Goal: Task Accomplishment & Management: Manage account settings

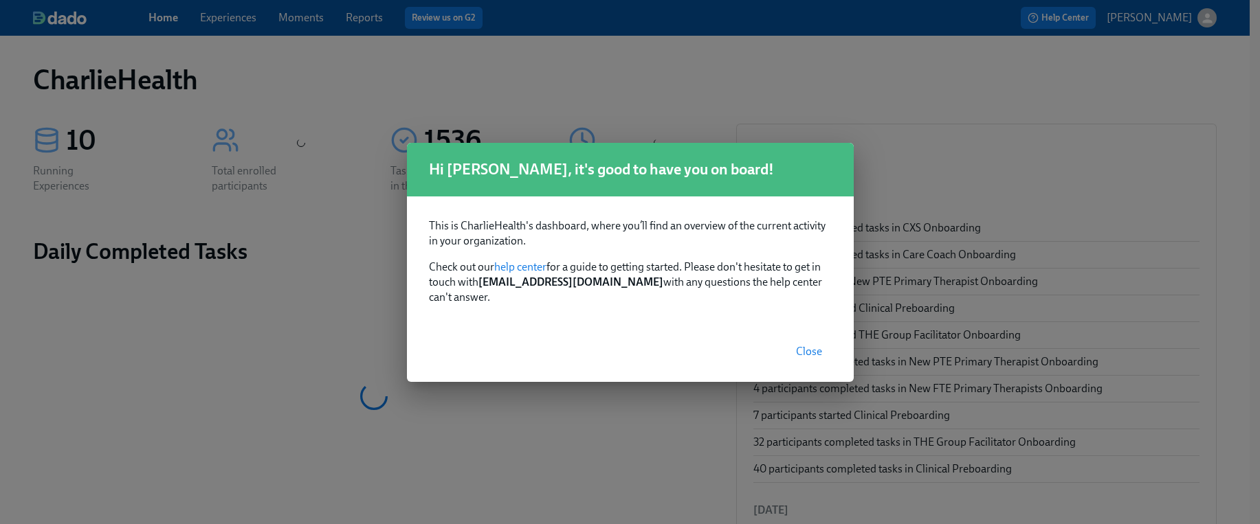
click at [801, 345] on span "Close" at bounding box center [809, 352] width 26 height 14
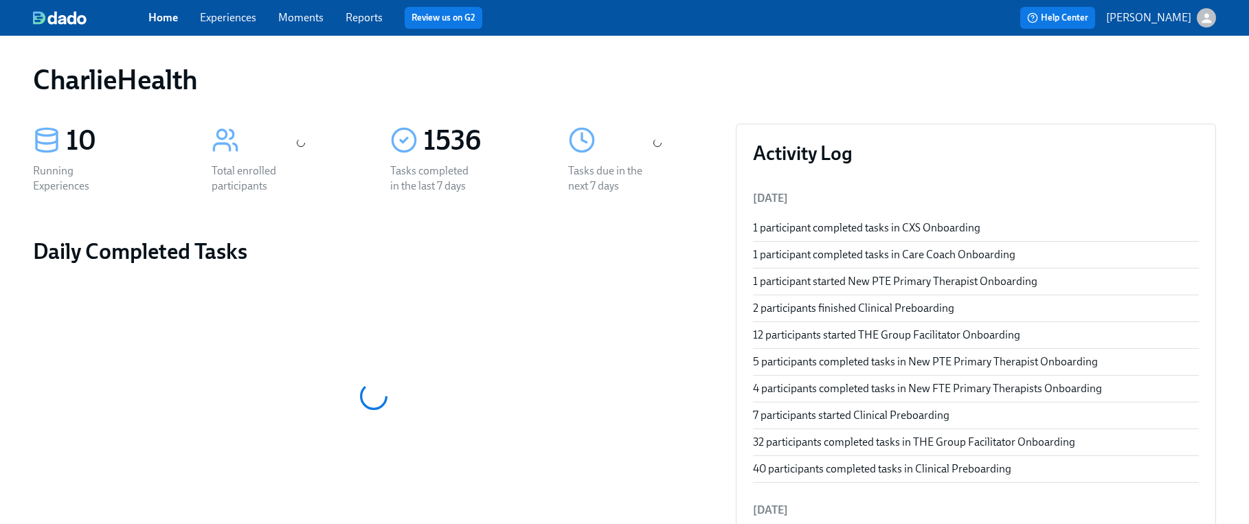
click at [223, 19] on link "Experiences" at bounding box center [228, 17] width 56 height 13
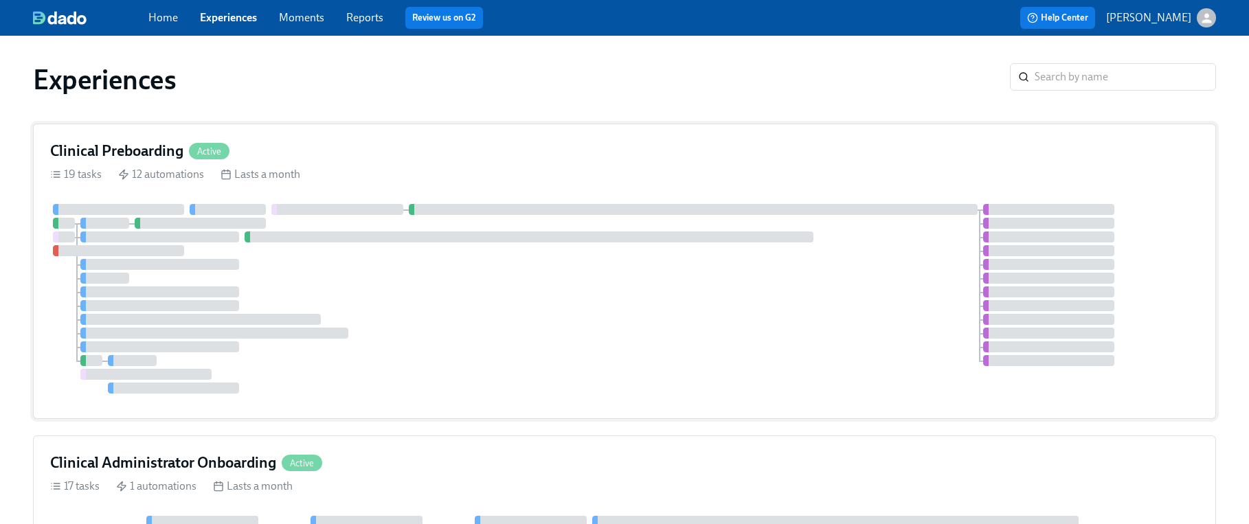
click at [727, 253] on div at bounding box center [624, 299] width 1149 height 190
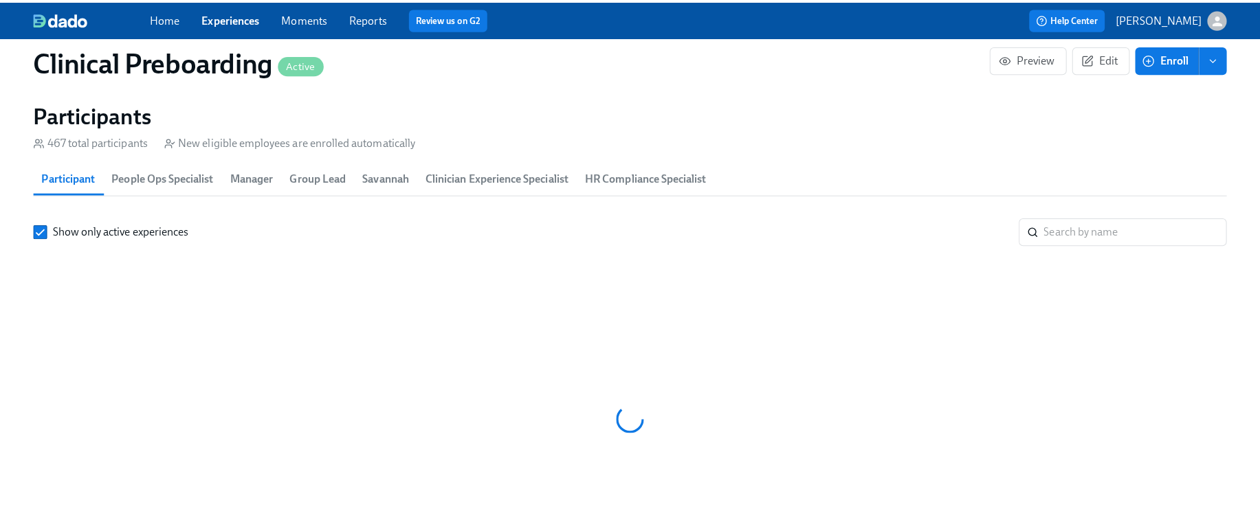
scroll to position [0, 15411]
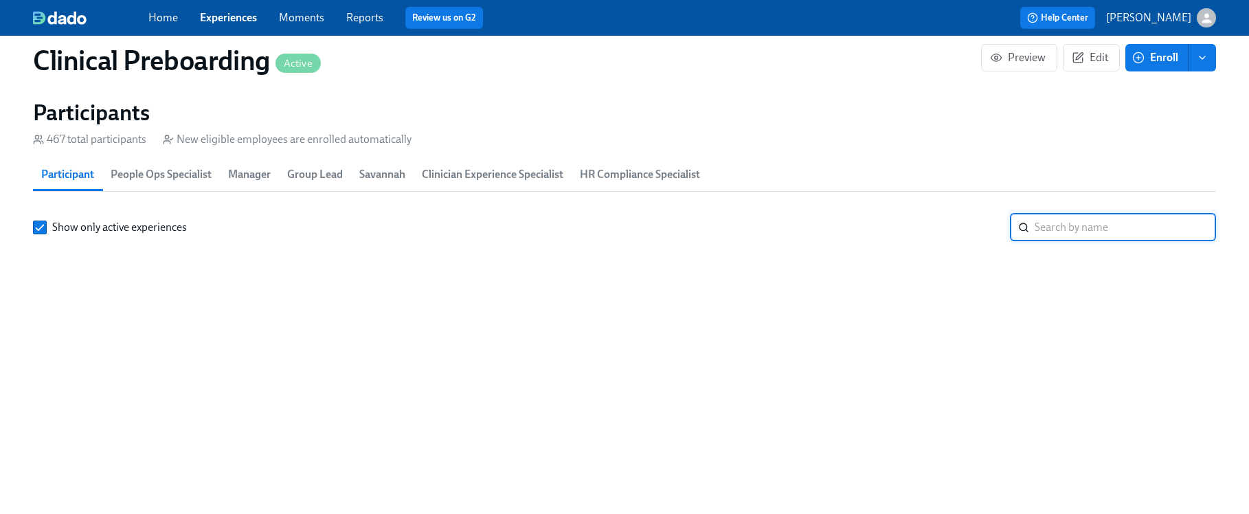
click at [1101, 227] on input "search" at bounding box center [1125, 227] width 181 height 27
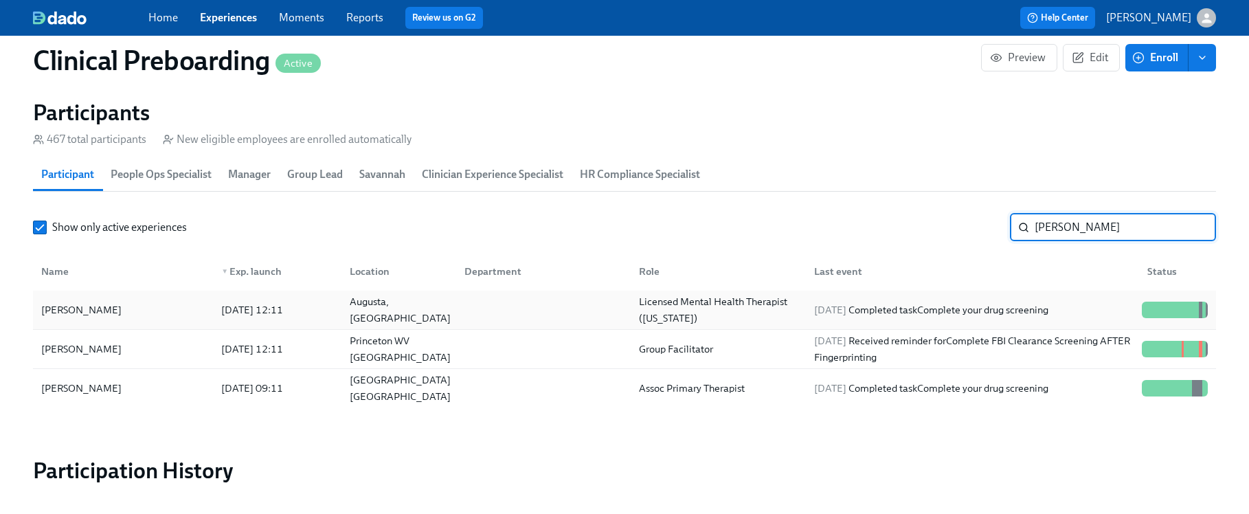
type input "[PERSON_NAME]"
click at [242, 311] on div "[DATE] 12:11" at bounding box center [252, 310] width 73 height 16
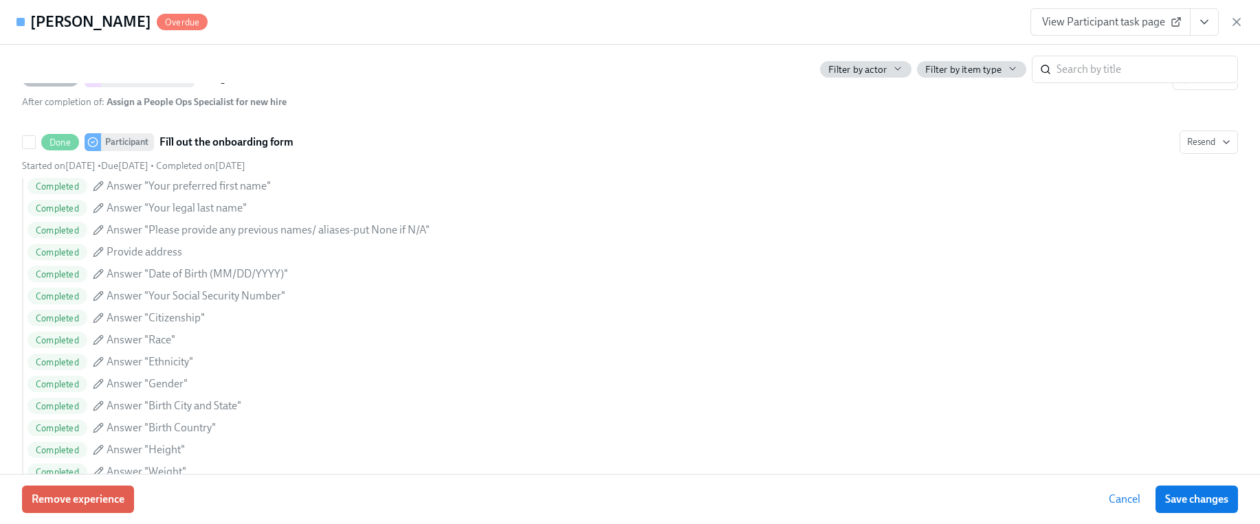
scroll to position [979, 0]
click at [1197, 25] on icon "View task page" at bounding box center [1204, 22] width 14 height 14
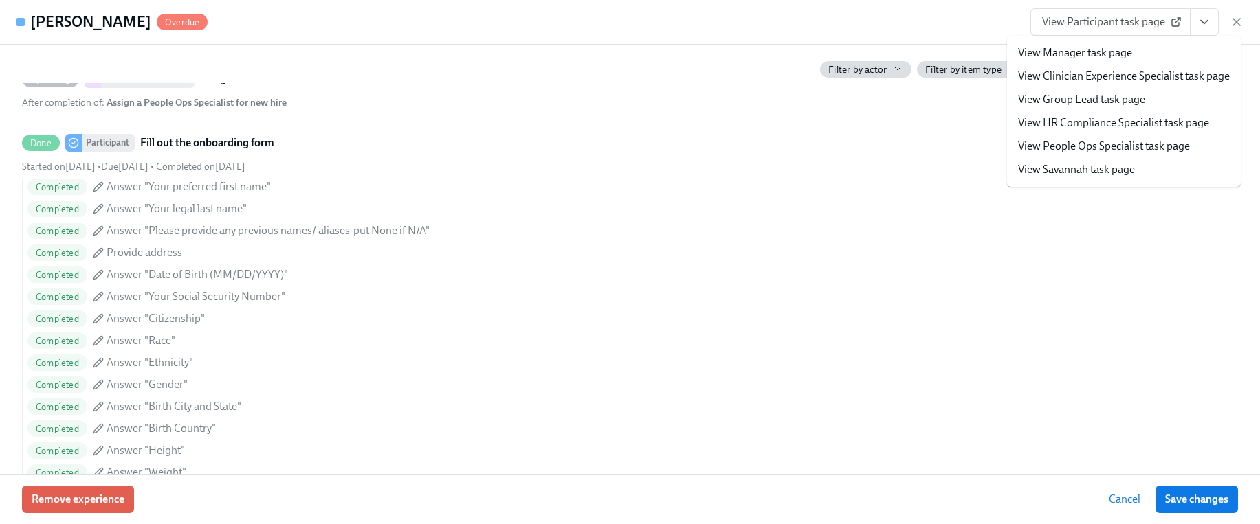
click at [1097, 123] on link "View HR Compliance Specialist task page" at bounding box center [1113, 122] width 191 height 15
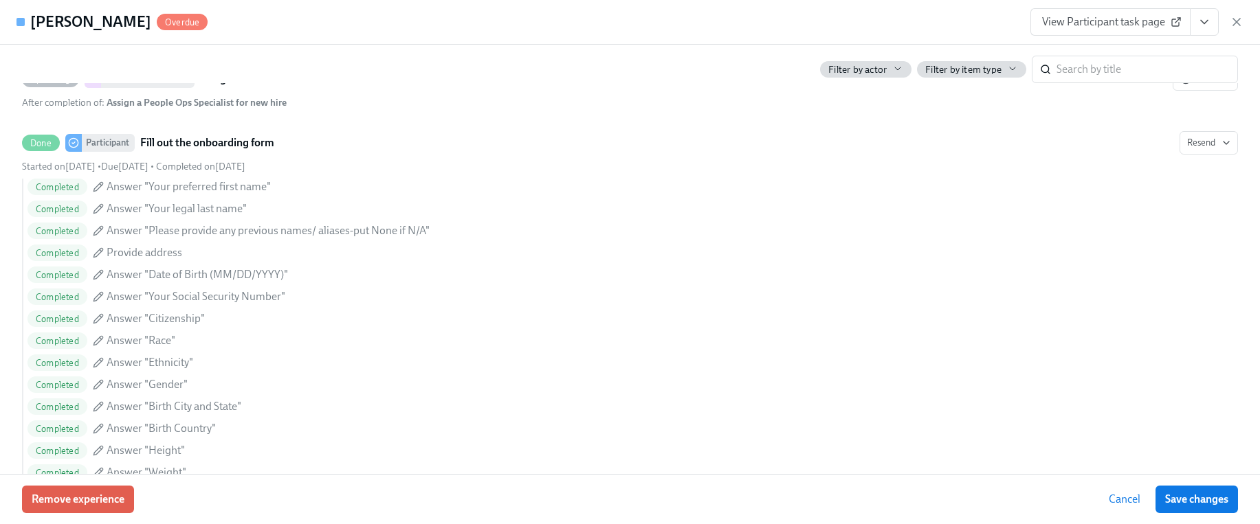
scroll to position [0, 16394]
click at [1206, 23] on icon "View task page" at bounding box center [1204, 22] width 14 height 14
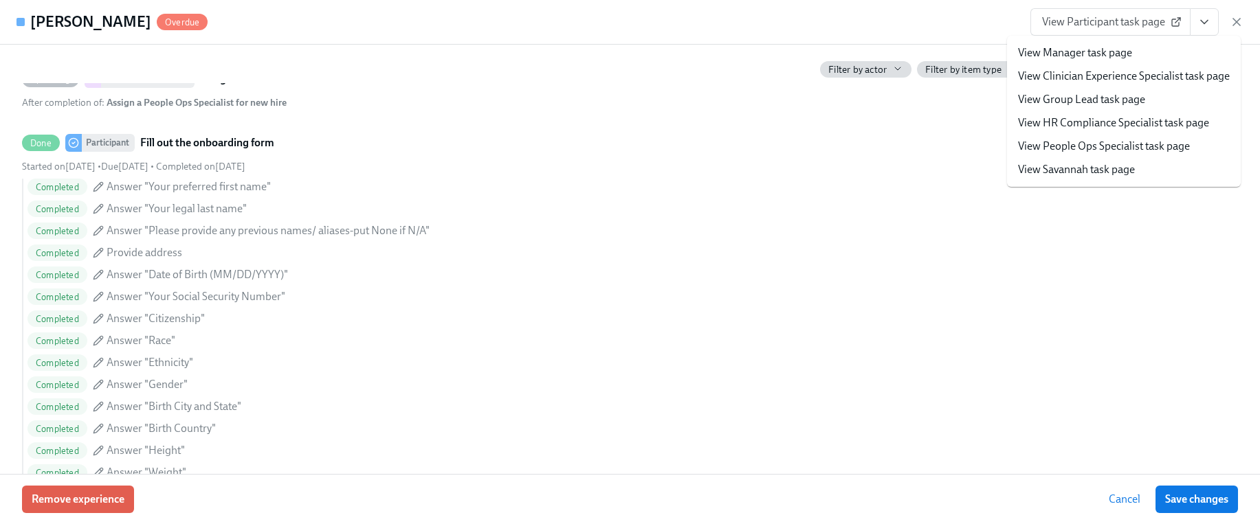
click at [1103, 139] on link "View People Ops Specialist task page" at bounding box center [1104, 146] width 172 height 15
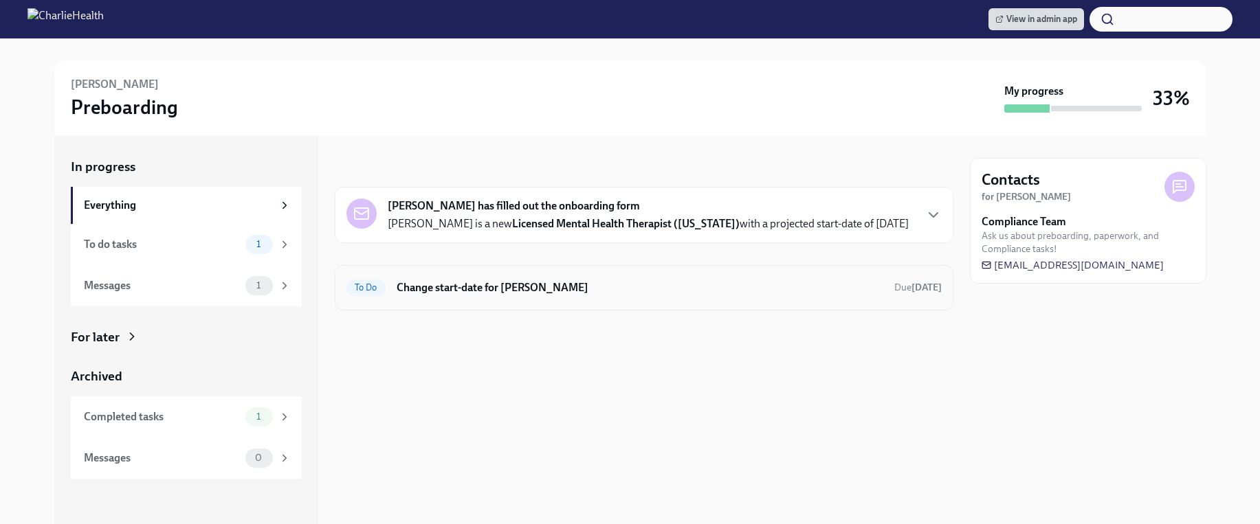
click at [632, 293] on h6 "Change start-date for [PERSON_NAME]" at bounding box center [639, 287] width 486 height 15
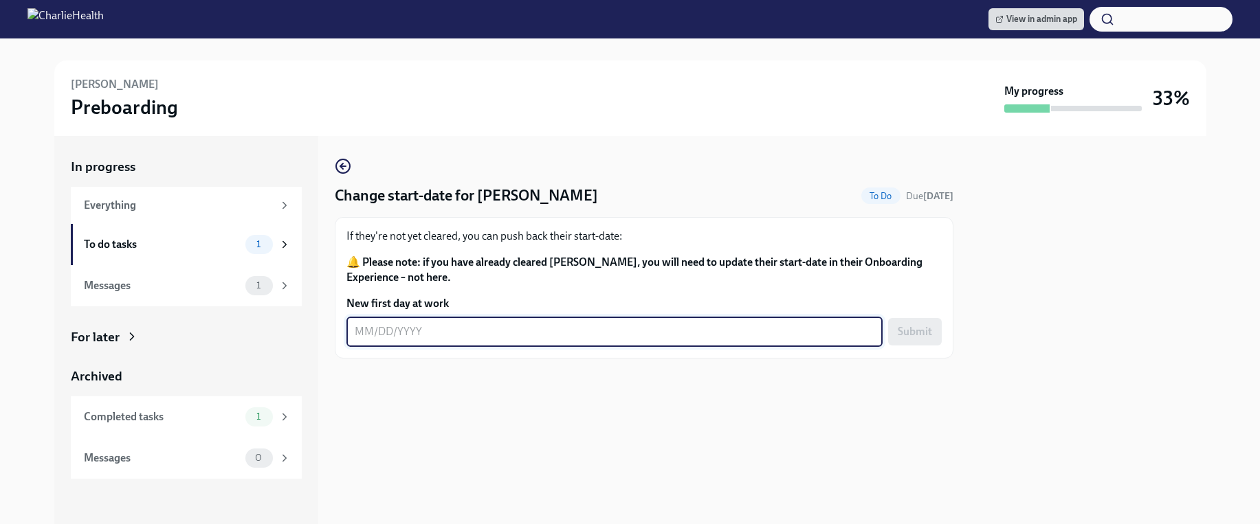
click at [601, 330] on textarea "New first day at work" at bounding box center [614, 332] width 519 height 16
type textarea "09/30/2025"
click at [919, 328] on span "Submit" at bounding box center [914, 332] width 34 height 14
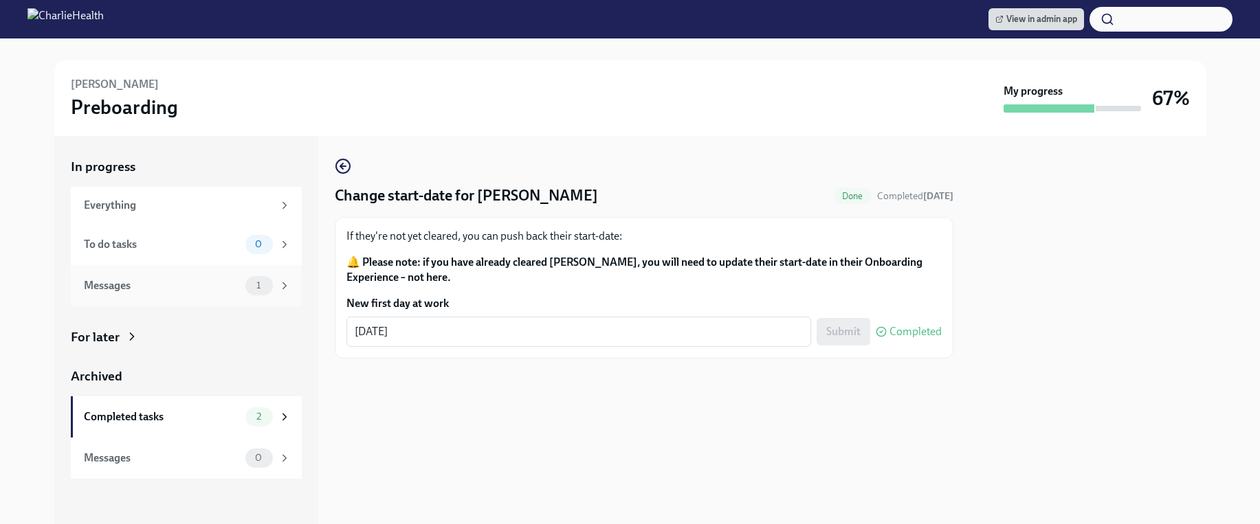
click at [220, 289] on div "Messages" at bounding box center [162, 285] width 156 height 15
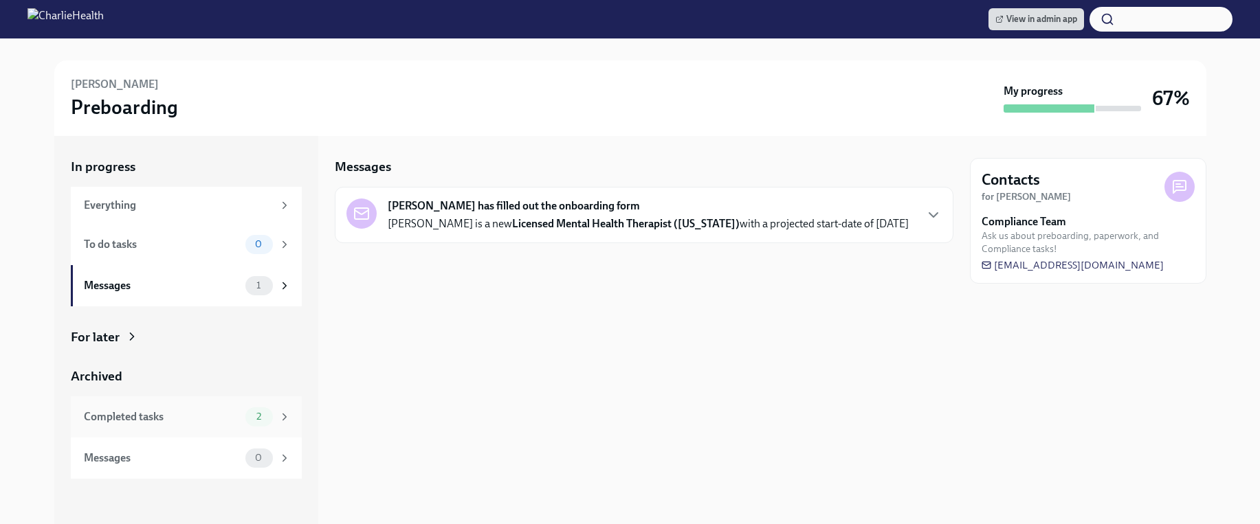
click at [204, 422] on div "Completed tasks" at bounding box center [162, 417] width 156 height 15
